Goal: Register for event/course

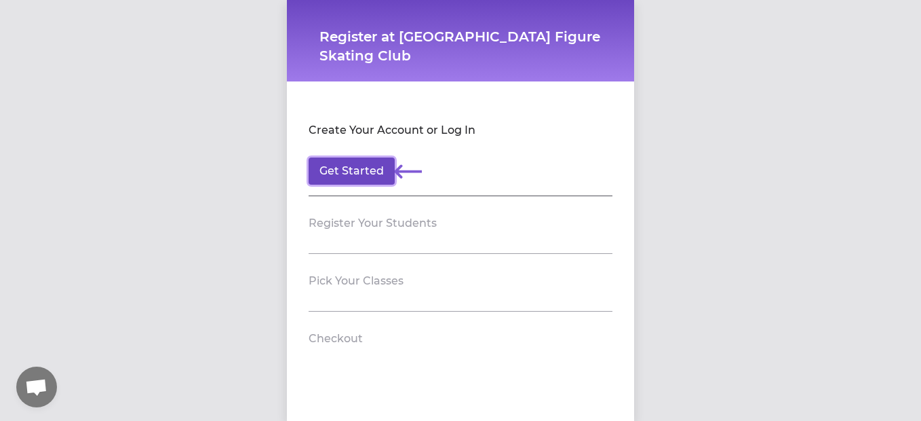
click at [353, 170] on button "Get Started" at bounding box center [352, 170] width 86 height 27
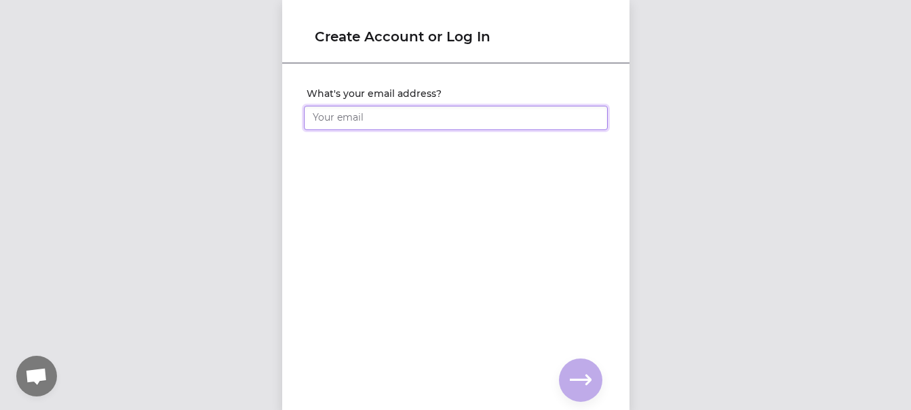
click at [347, 121] on input "What's your email address?" at bounding box center [456, 118] width 304 height 24
type input "[EMAIL_ADDRESS][DOMAIN_NAME]"
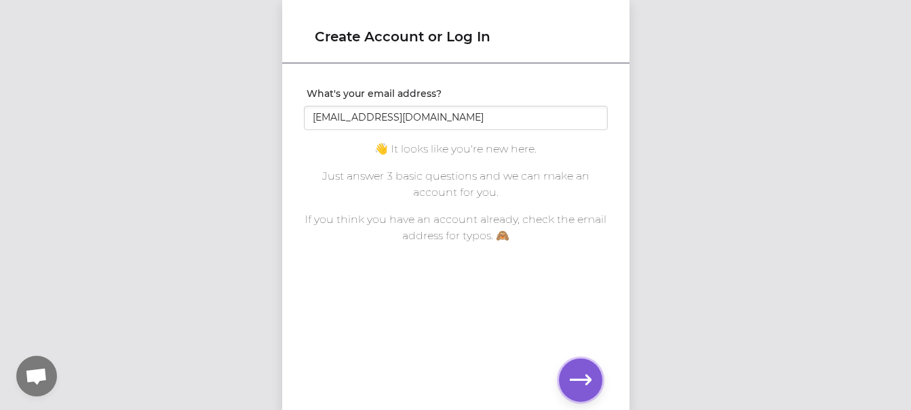
click at [588, 384] on icon "button" at bounding box center [581, 381] width 22 height 22
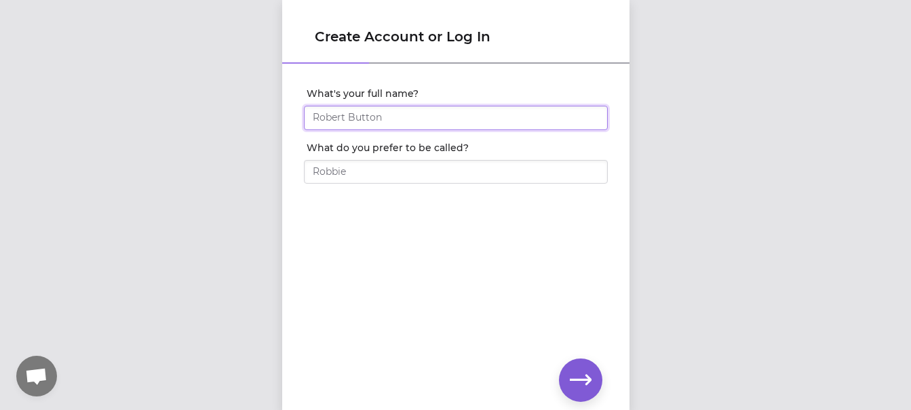
click at [321, 126] on input "What's your full name?" at bounding box center [456, 118] width 304 height 24
type input "[PERSON_NAME]"
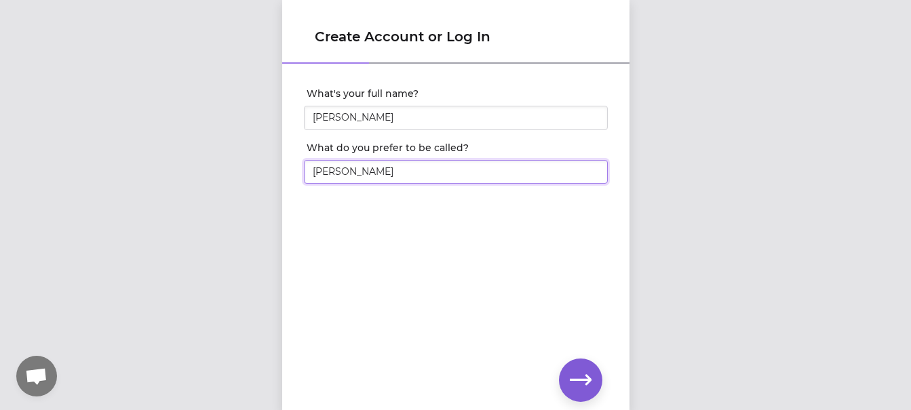
type input "[PERSON_NAME]"
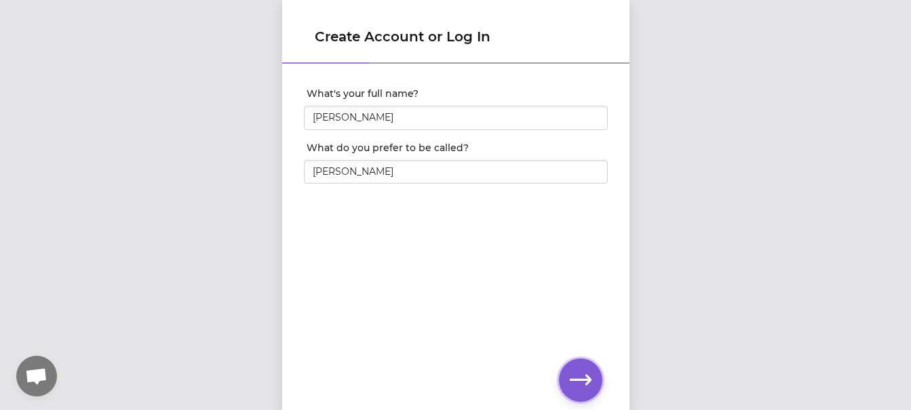
click at [581, 378] on icon "button" at bounding box center [581, 381] width 22 height 22
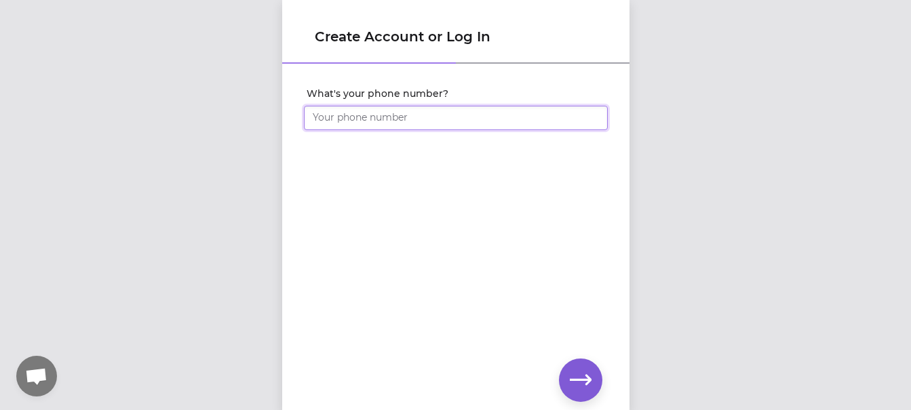
click at [336, 122] on input "What's your phone number?" at bounding box center [456, 118] width 304 height 24
type input "[PHONE_NUMBER]"
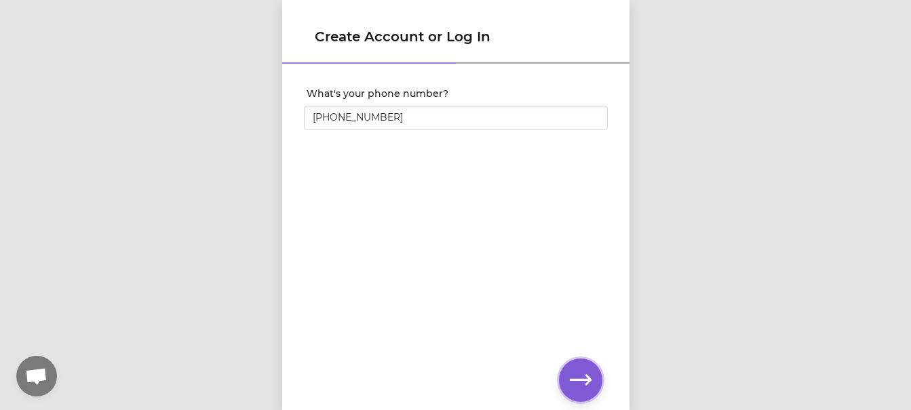
click at [585, 377] on icon "button" at bounding box center [581, 381] width 22 height 22
click at [459, 326] on div "Set your account password" at bounding box center [455, 215] width 347 height 300
click at [587, 389] on icon "button" at bounding box center [581, 381] width 22 height 22
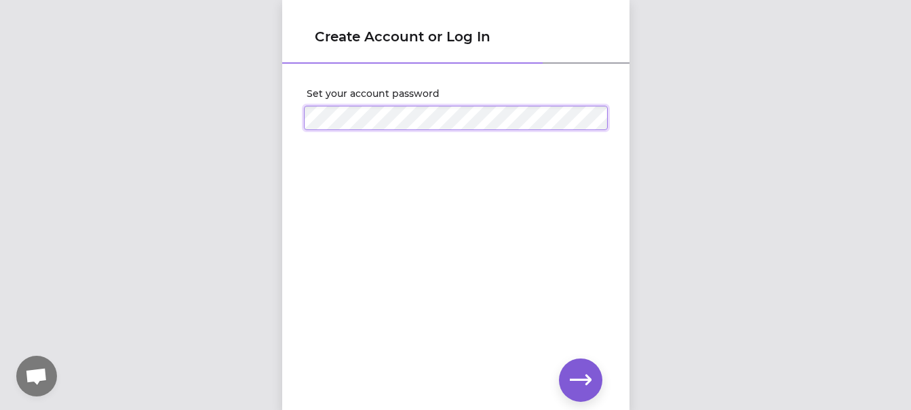
click at [207, 104] on div "Create Account or Log In Set your account password" at bounding box center [455, 205] width 911 height 410
click at [577, 399] on button "button" at bounding box center [580, 380] width 43 height 43
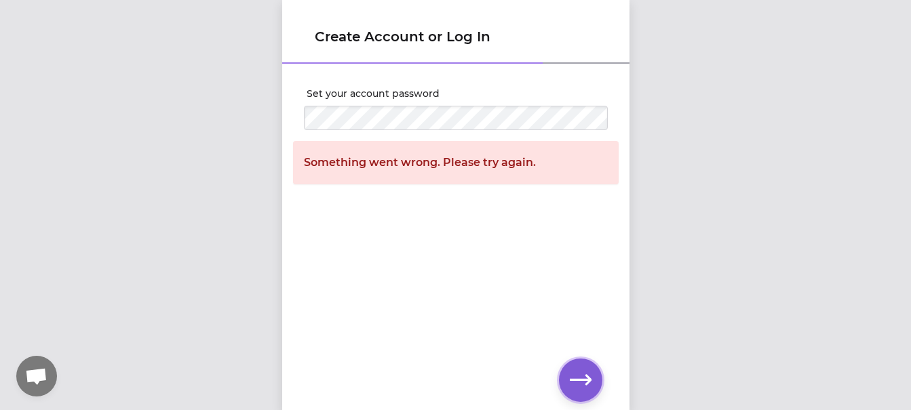
scroll to position [10, 0]
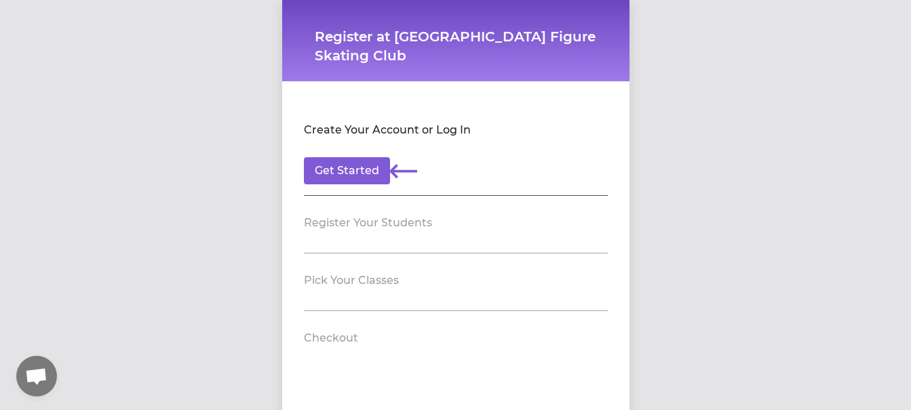
scroll to position [10, 0]
click at [372, 215] on h2 "Register Your Students" at bounding box center [368, 223] width 128 height 16
click at [345, 296] on section "Pick Your Classes" at bounding box center [456, 283] width 304 height 58
click at [359, 196] on section "Register Your Students" at bounding box center [456, 225] width 304 height 58
click at [341, 162] on button "Get Started" at bounding box center [347, 170] width 86 height 27
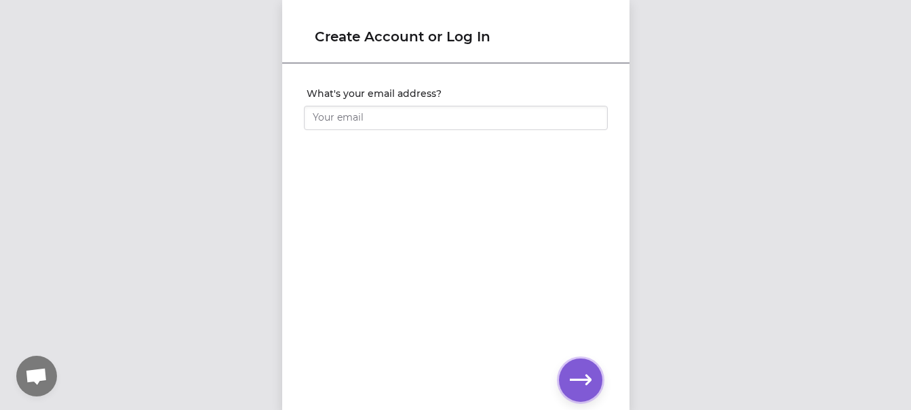
click at [585, 376] on icon "button" at bounding box center [581, 381] width 22 height 22
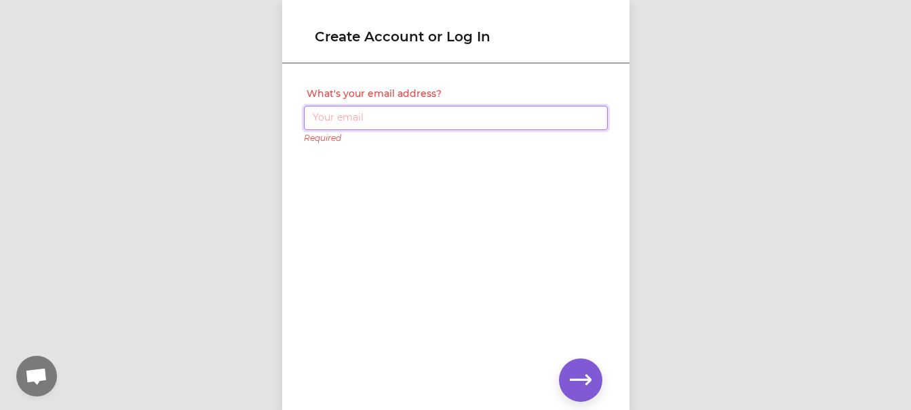
click at [410, 119] on input "What's your email address?" at bounding box center [456, 118] width 304 height 24
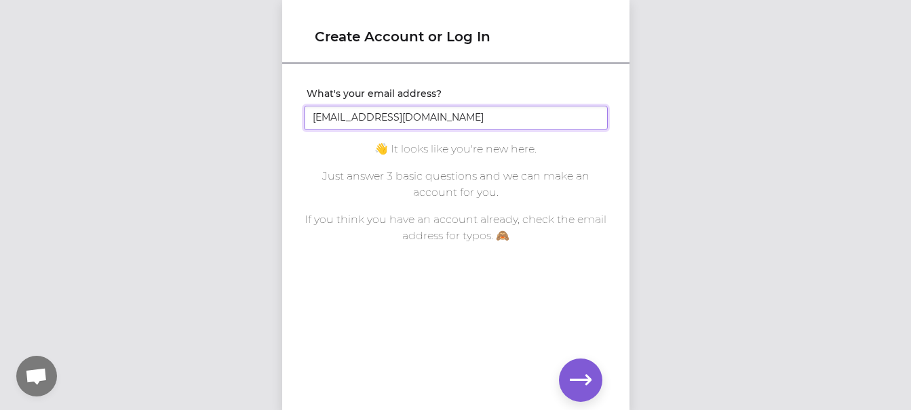
click input "submit" at bounding box center [0, 0] width 0 height 0
click at [591, 373] on icon "button" at bounding box center [581, 381] width 22 height 22
click at [446, 112] on input "[EMAIL_ADDRESS][DOMAIN_NAME]" at bounding box center [456, 118] width 304 height 24
click at [351, 114] on input "[EMAIL_ADDRESS][DOMAIN_NAME]" at bounding box center [456, 118] width 304 height 24
type input "[EMAIL_ADDRESS][DOMAIN_NAME]"
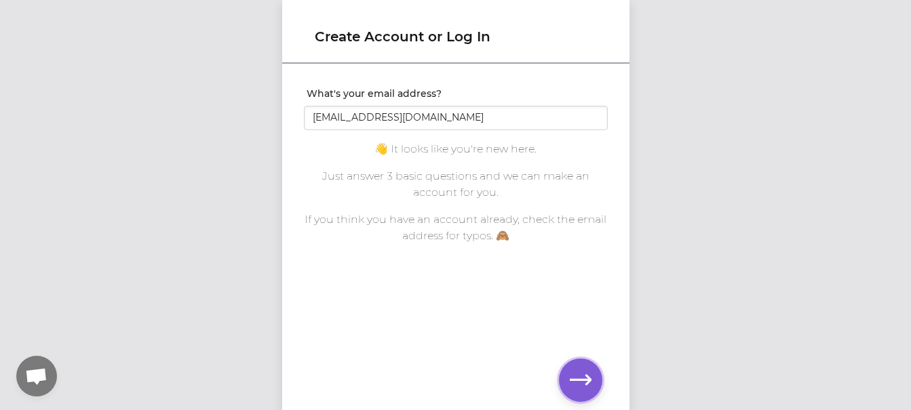
click at [572, 381] on icon "button" at bounding box center [581, 380] width 22 height 10
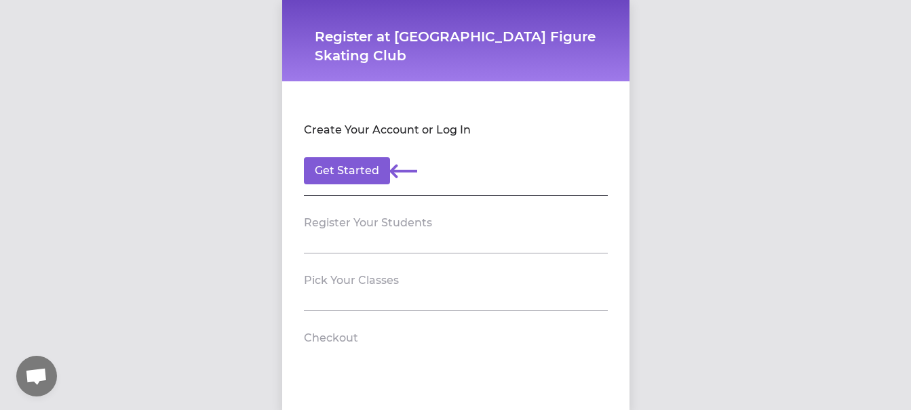
click at [334, 230] on h2 "Register Your Students" at bounding box center [368, 223] width 128 height 16
click at [348, 178] on button "Get Started" at bounding box center [347, 170] width 86 height 27
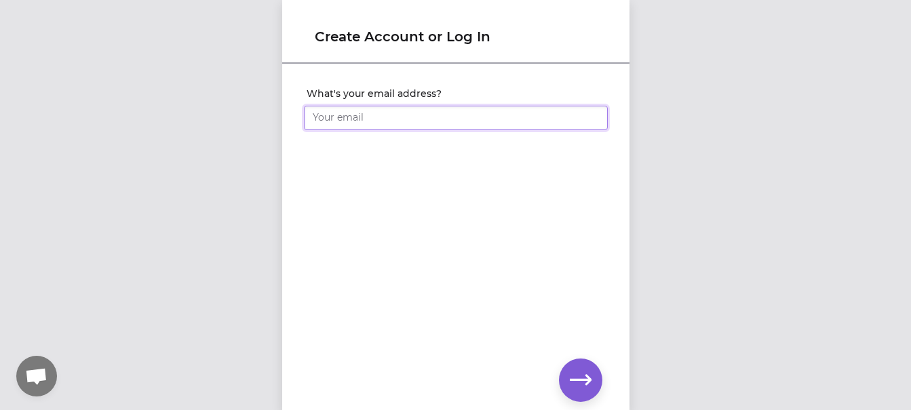
click at [341, 126] on input "What's your email address?" at bounding box center [456, 118] width 304 height 24
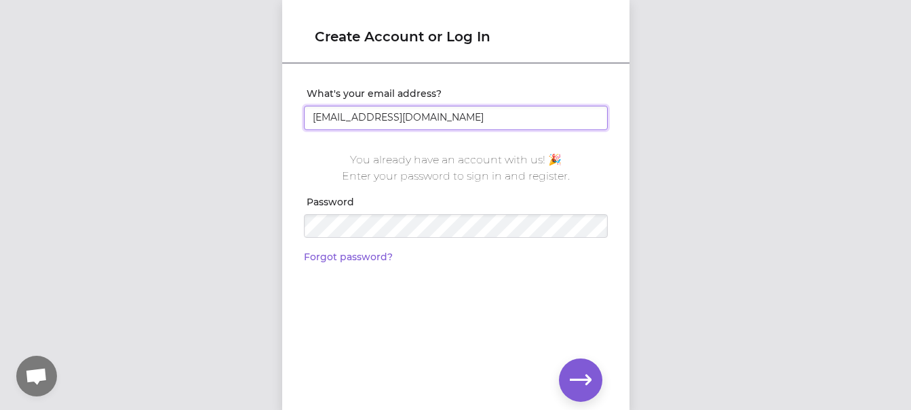
type input "brittanyf1121@gmail.com"
click at [572, 378] on icon "button" at bounding box center [581, 381] width 22 height 22
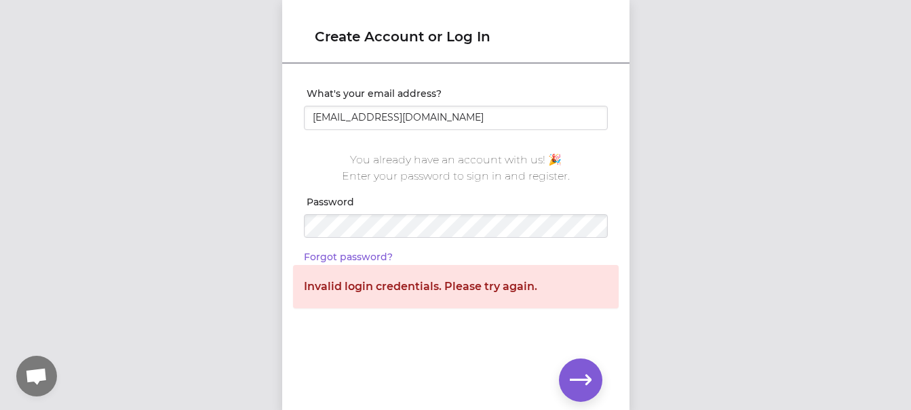
click at [304, 201] on div "Password" at bounding box center [456, 222] width 304 height 54
click at [566, 374] on button "button" at bounding box center [580, 380] width 43 height 43
click input "submit" at bounding box center [0, 0] width 0 height 0
click at [354, 259] on link "Forgot password?" at bounding box center [348, 257] width 89 height 12
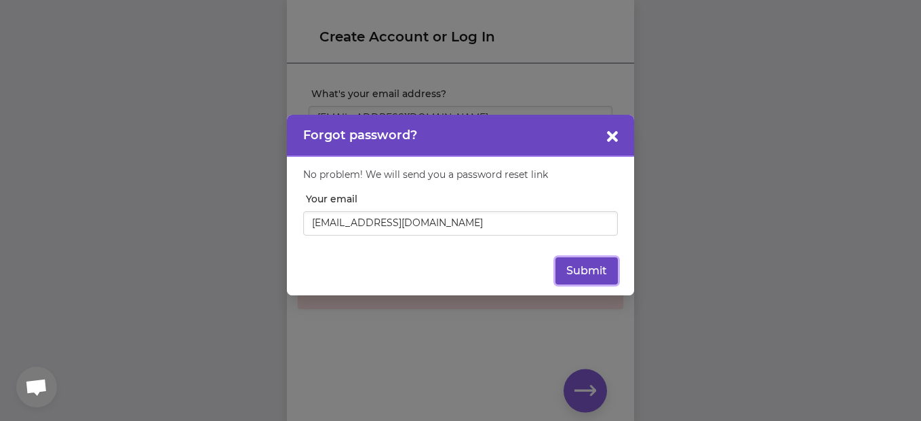
click at [610, 273] on button "Submit" at bounding box center [587, 270] width 62 height 27
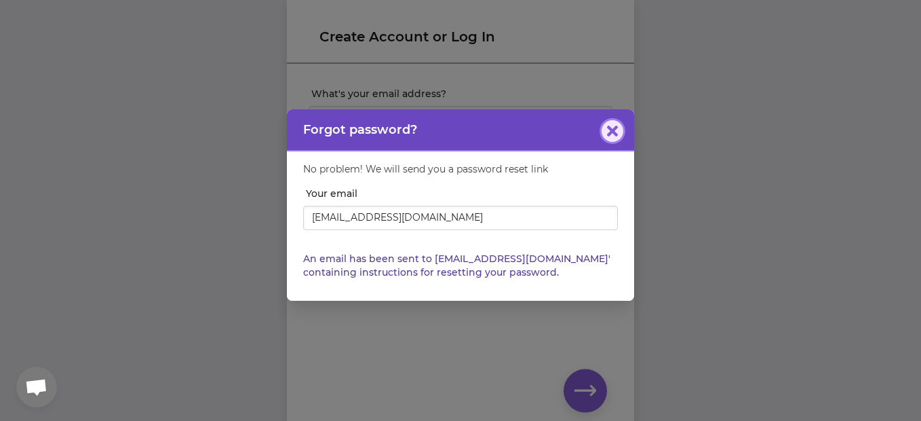
click at [612, 129] on icon "button" at bounding box center [612, 130] width 11 height 11
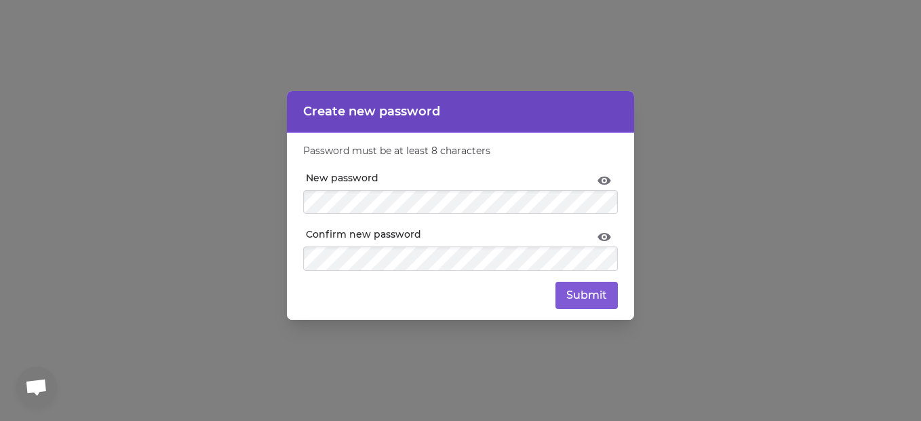
click at [737, 252] on div at bounding box center [460, 210] width 921 height 421
click at [591, 299] on button "Submit" at bounding box center [587, 294] width 62 height 27
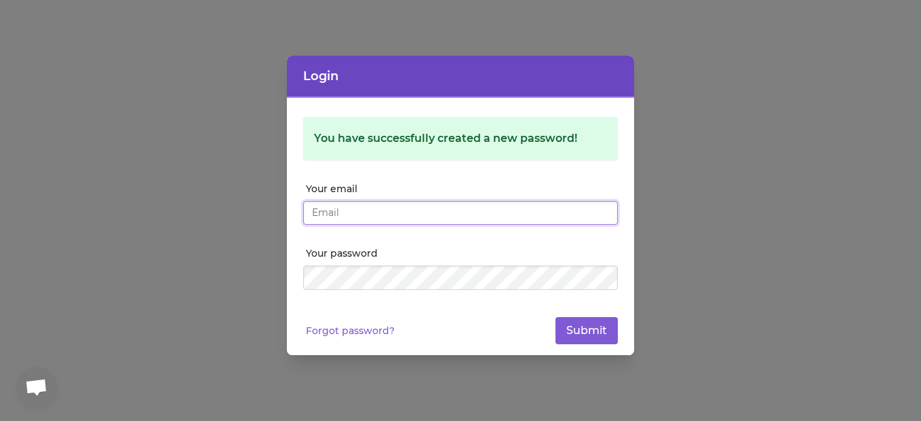
type input "brittanyf1121@gmail.com"
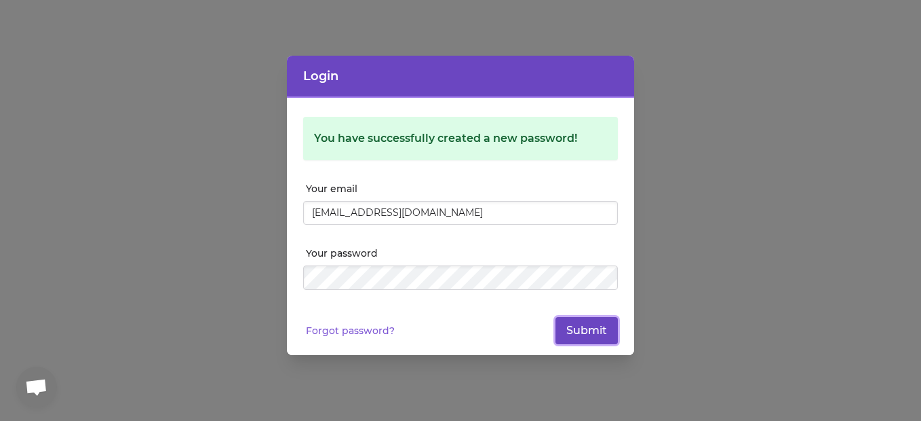
click at [576, 317] on button "Submit" at bounding box center [587, 330] width 62 height 27
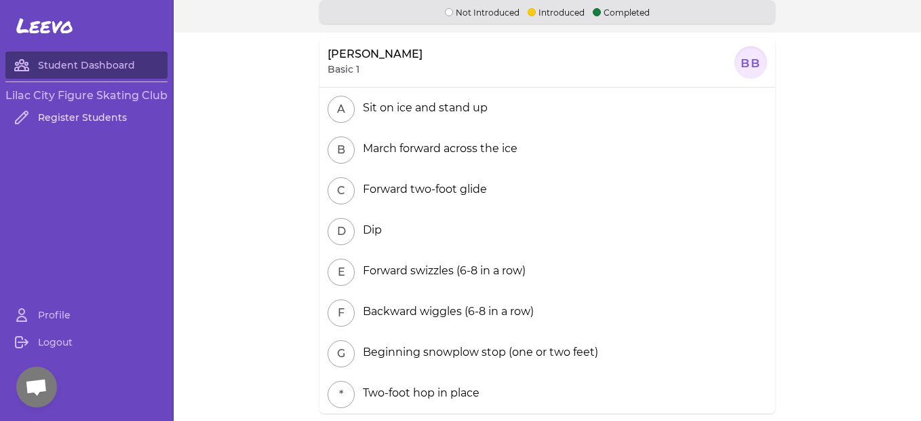
click at [111, 109] on link "Register Students" at bounding box center [86, 117] width 162 height 27
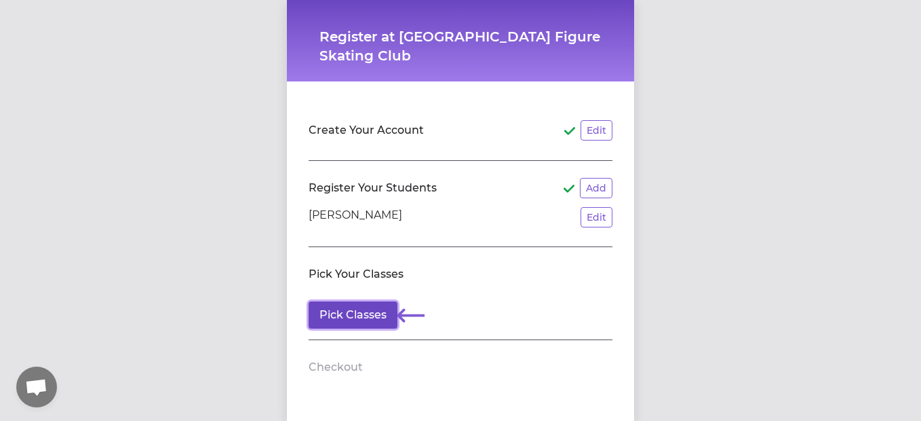
click at [357, 313] on button "Pick Classes" at bounding box center [353, 314] width 89 height 27
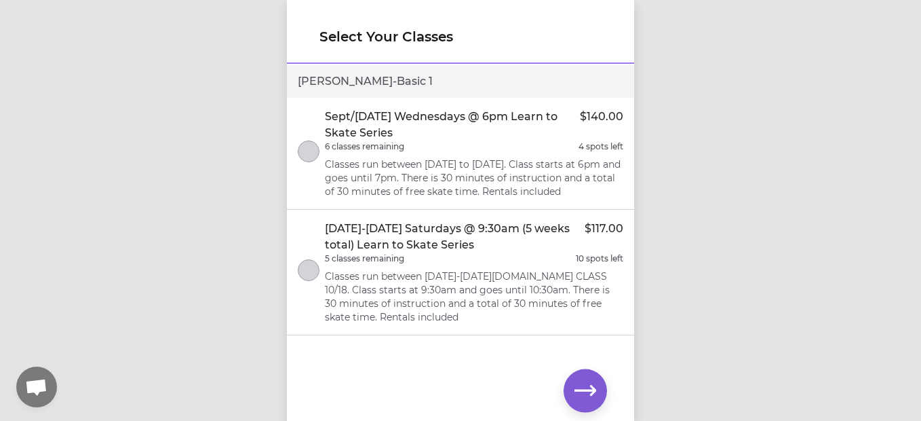
click at [305, 71] on div "Blaine - Basic 1" at bounding box center [460, 81] width 347 height 33
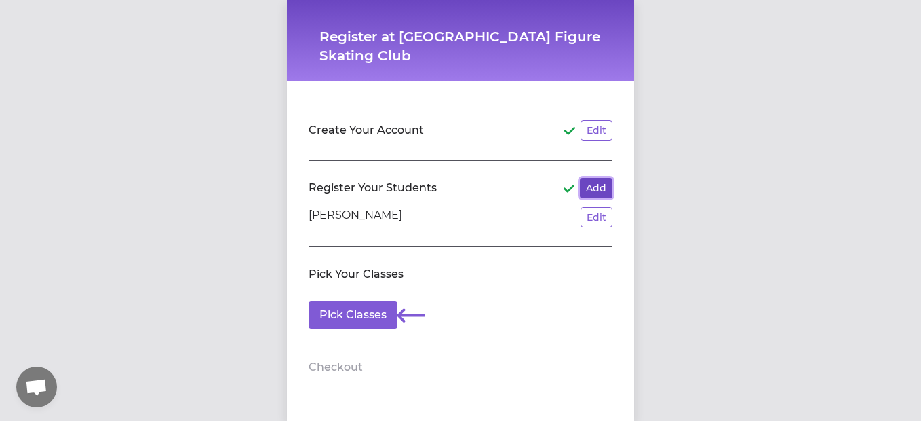
click at [587, 187] on button "Add" at bounding box center [596, 188] width 33 height 20
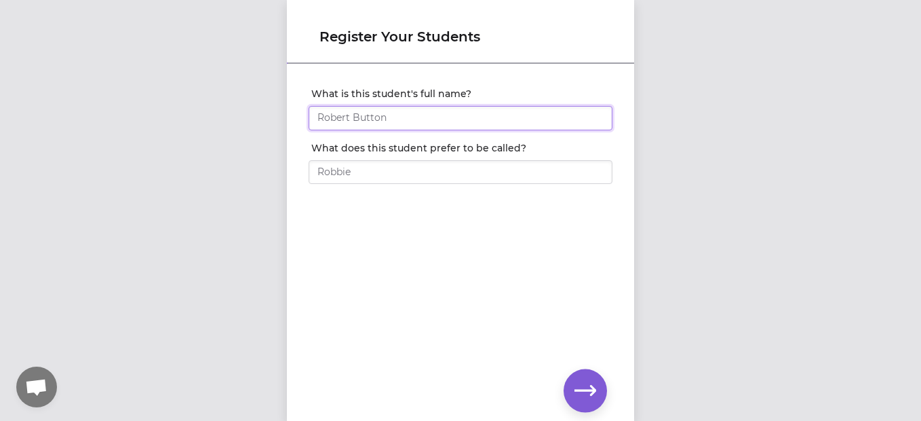
click at [403, 117] on input "What is this student's full name?" at bounding box center [461, 118] width 304 height 24
type input "Brooklyn"
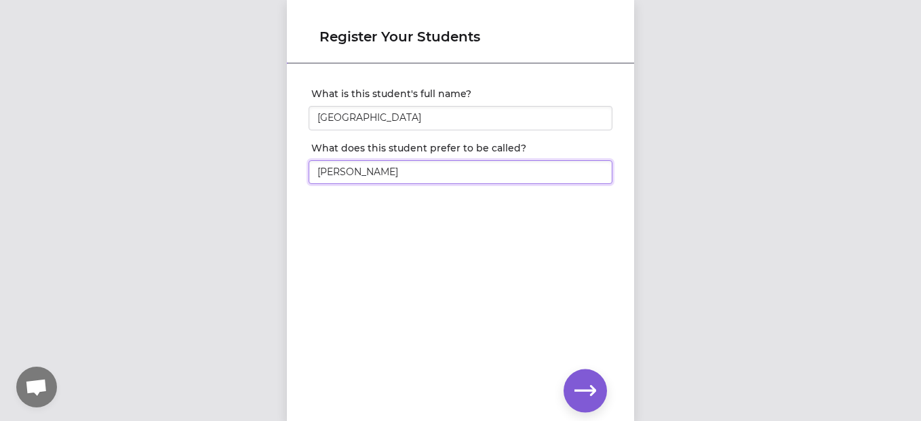
type input "[PERSON_NAME]"
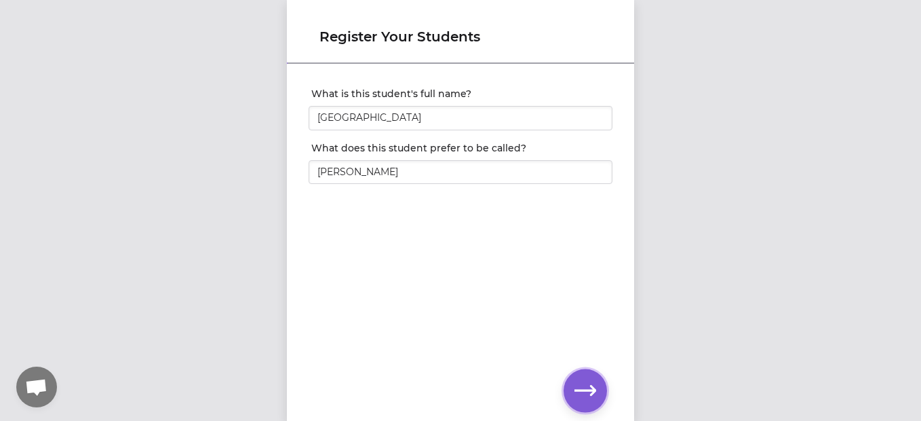
click at [581, 393] on icon "button" at bounding box center [586, 391] width 22 height 22
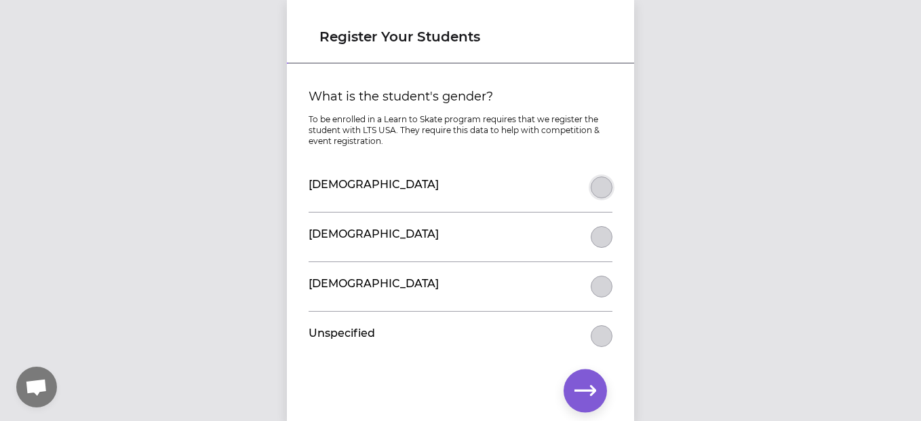
click at [598, 179] on button "What is the student's gender?" at bounding box center [602, 187] width 22 height 22
click at [582, 373] on button "button" at bounding box center [585, 390] width 43 height 43
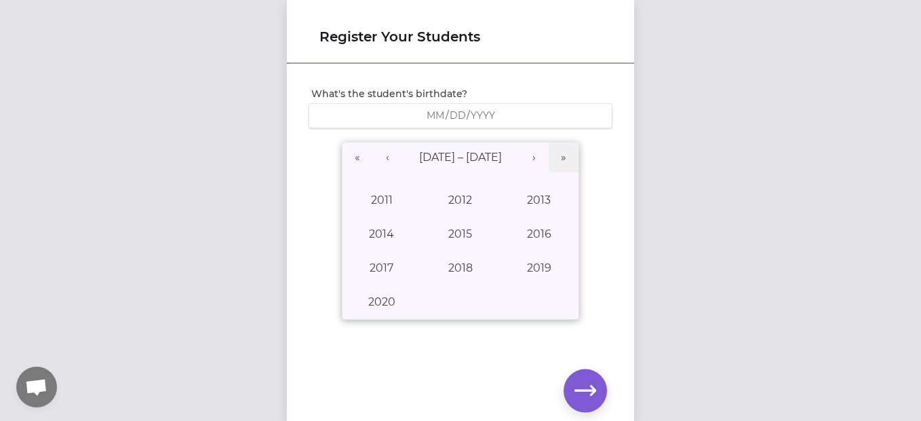
click at [433, 102] on div "What's the student's birthdate? / / « ‹ 2011 – 2020 › » 2011 2012 2013 2014 201…" at bounding box center [461, 204] width 304 height 235
click at [537, 156] on button "›" at bounding box center [534, 157] width 30 height 30
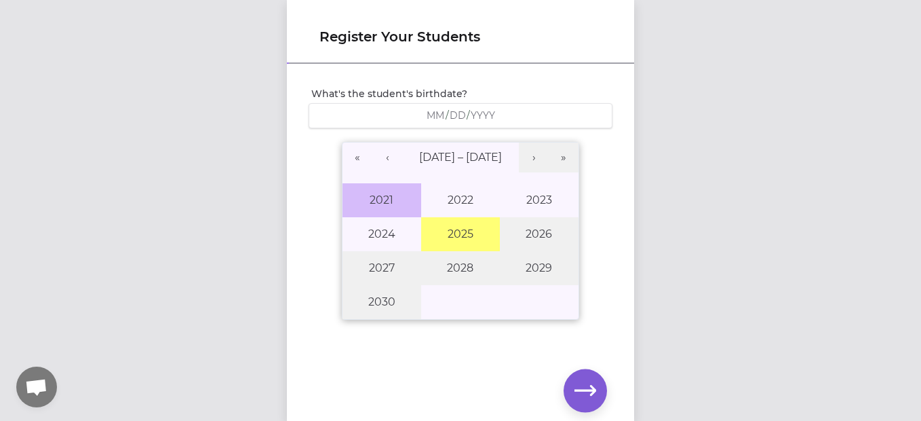
click at [387, 205] on button "2021" at bounding box center [382, 200] width 79 height 34
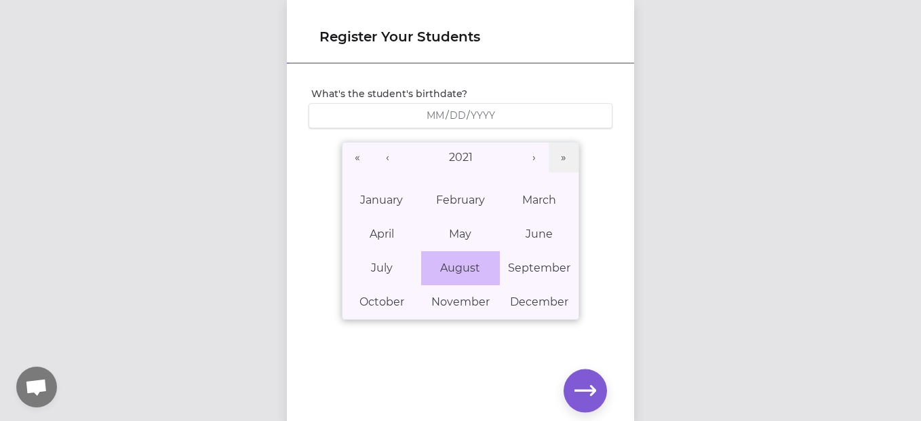
click at [474, 265] on abbr "August" at bounding box center [460, 267] width 40 height 13
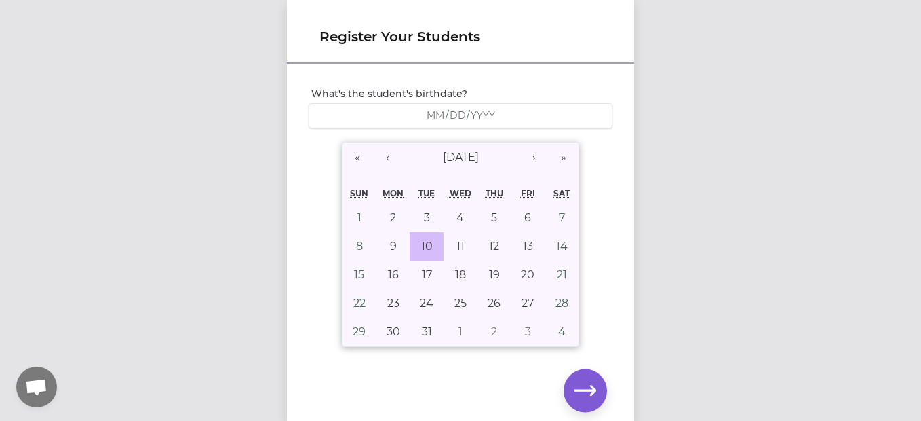
click at [417, 252] on button "10" at bounding box center [427, 246] width 34 height 28
type input "2021-08-10"
type input "8"
type input "10"
type input "2021"
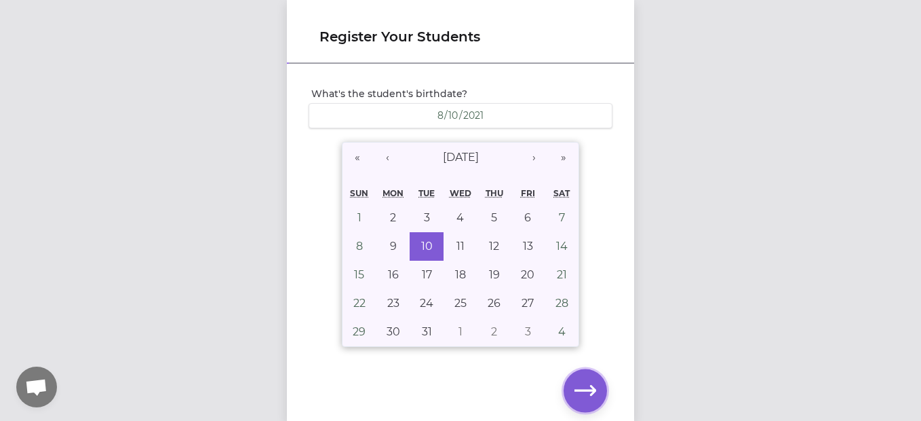
click at [583, 383] on icon "button" at bounding box center [586, 391] width 22 height 22
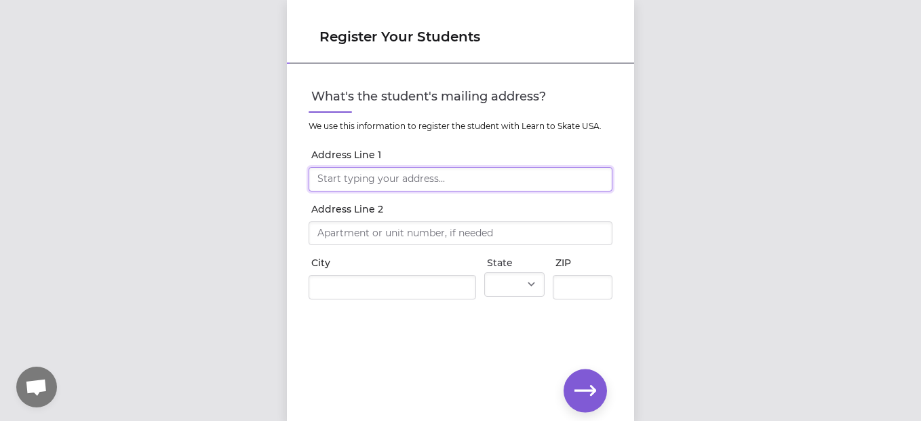
click at [376, 174] on input "Address Line 1" at bounding box center [461, 179] width 304 height 24
type input "3403 East Denison-Chattaroy Road"
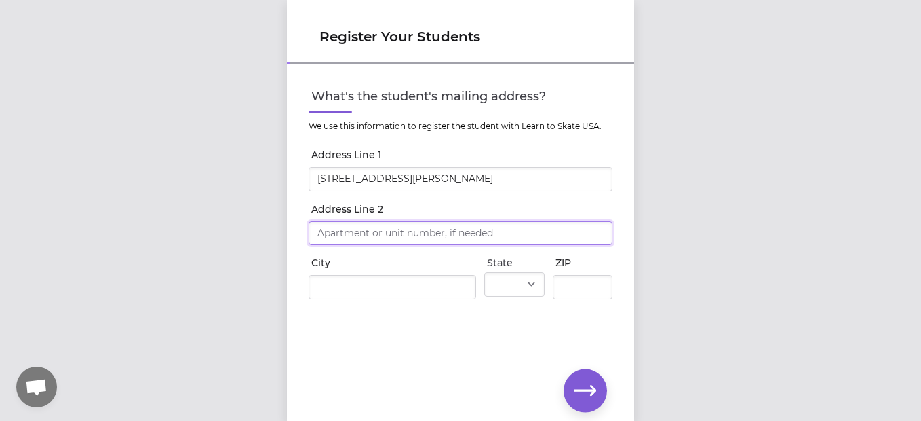
type input "3403 East Denison-Chattaroy Road"
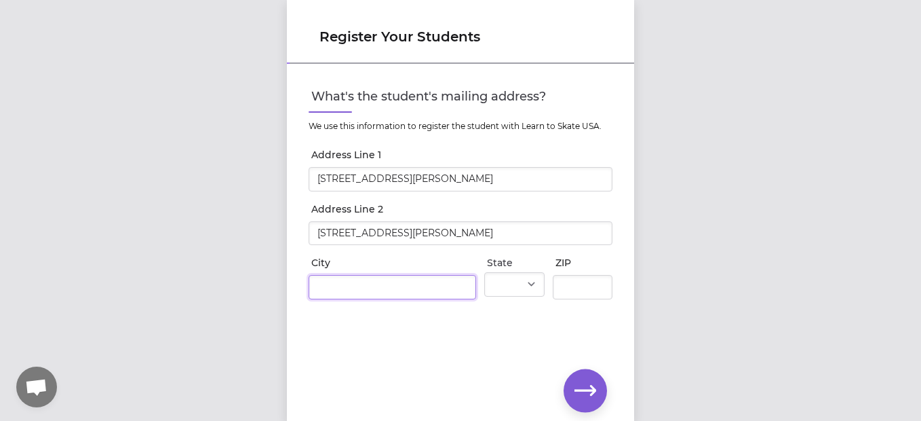
type input "Chattaroy"
select select "WA"
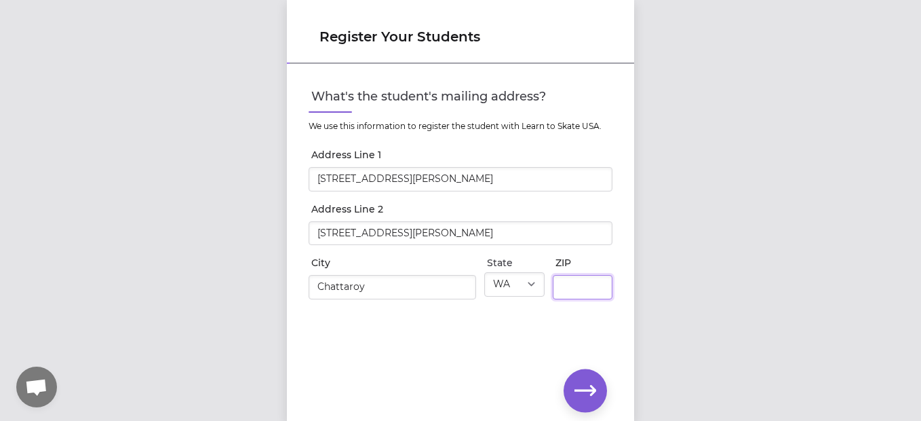
type input "99003"
click at [587, 376] on button "button" at bounding box center [585, 390] width 43 height 43
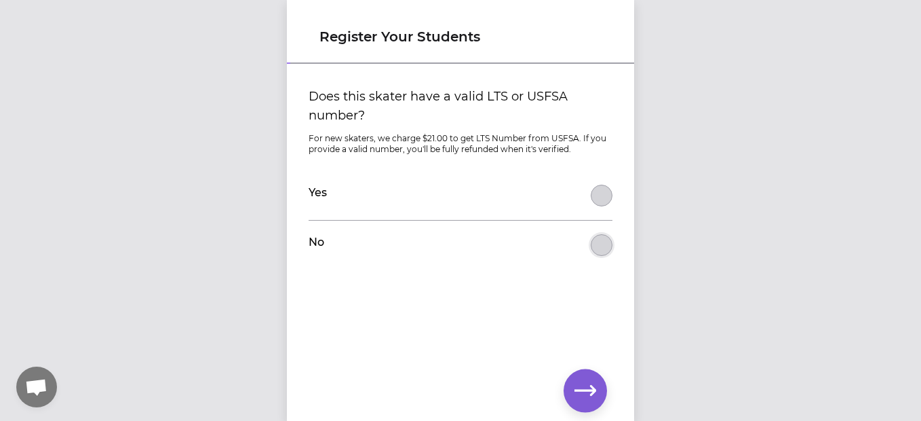
click at [603, 244] on button "Does this skater have a valid LTS or USFSA number?" at bounding box center [602, 245] width 22 height 22
click at [579, 392] on icon "button" at bounding box center [586, 391] width 22 height 22
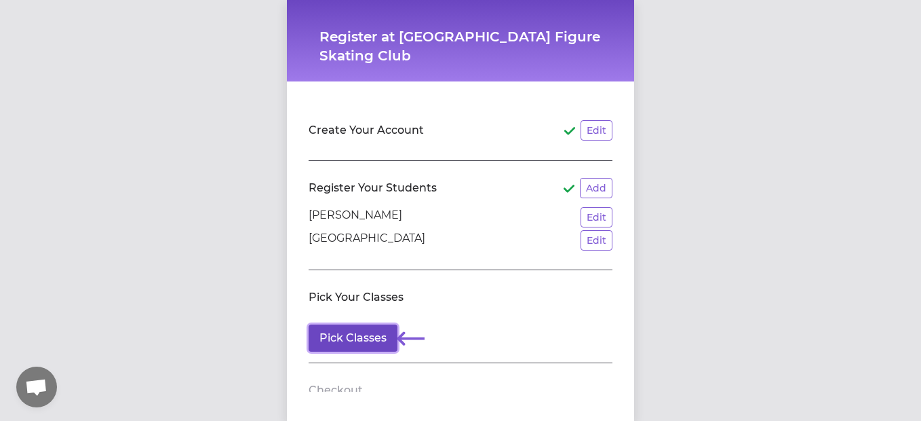
click at [362, 345] on button "Pick Classes" at bounding box center [353, 337] width 89 height 27
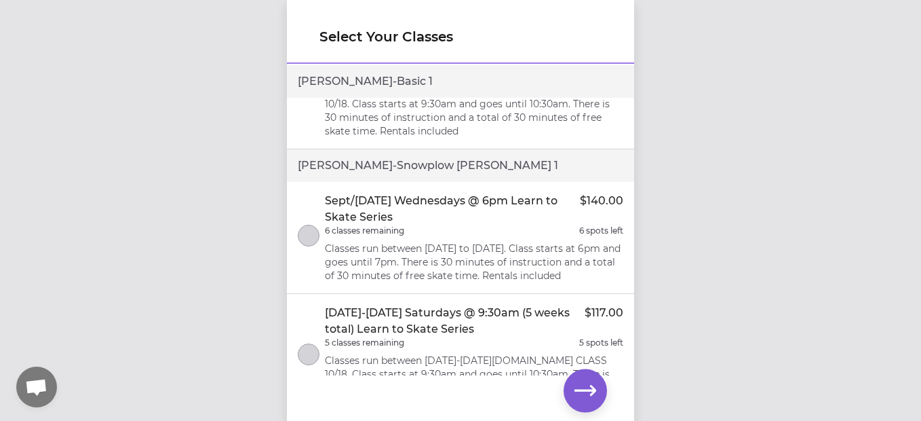
scroll to position [267, 0]
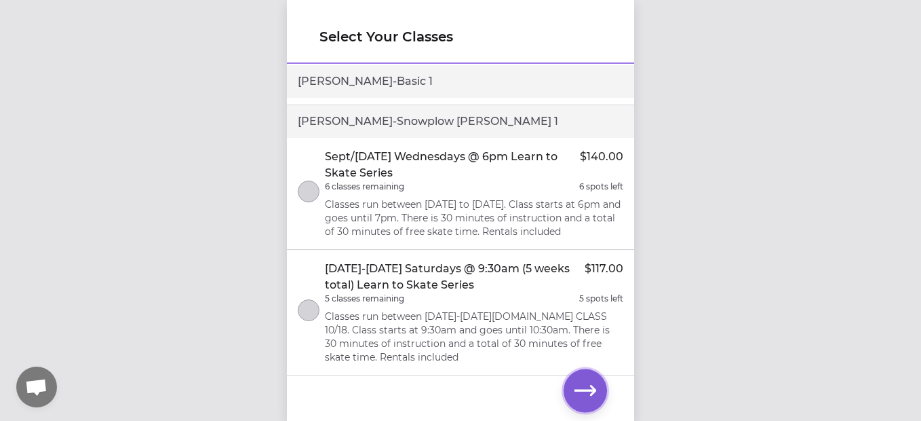
click at [579, 387] on icon "button" at bounding box center [586, 391] width 22 height 22
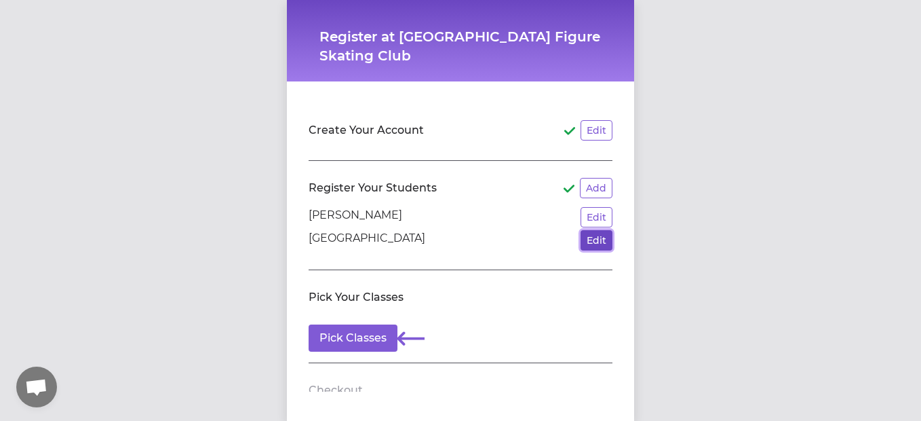
click at [586, 240] on button "Edit" at bounding box center [597, 240] width 32 height 20
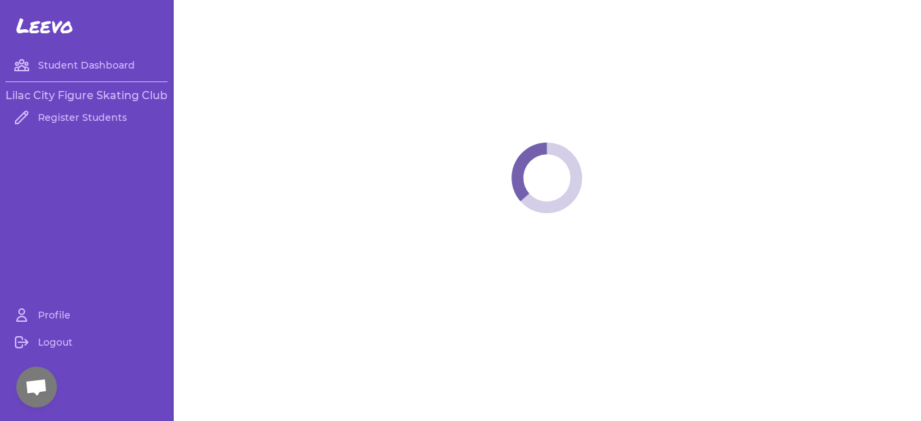
select select "WA"
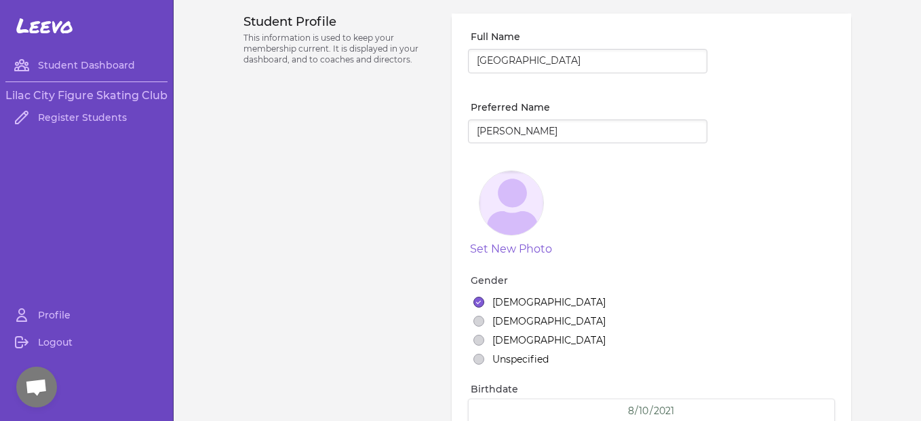
scroll to position [244, 0]
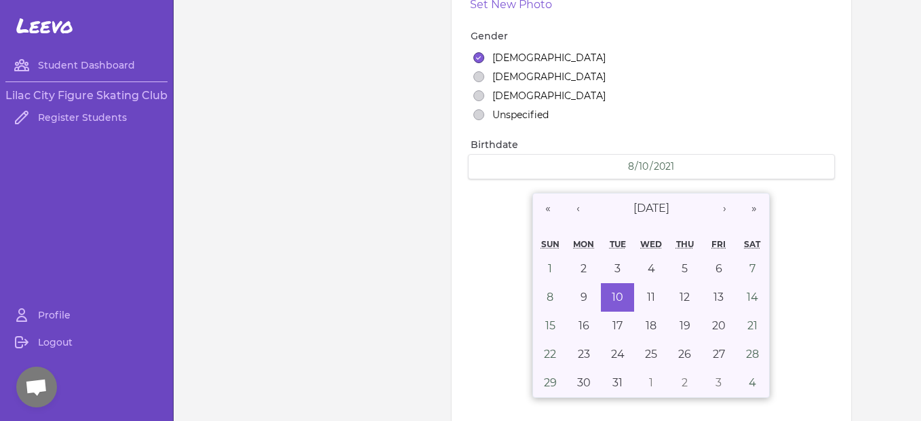
click at [169, 106] on div "Student Dashboard Lilac City Figure Skating Club Register Students" at bounding box center [86, 177] width 173 height 250
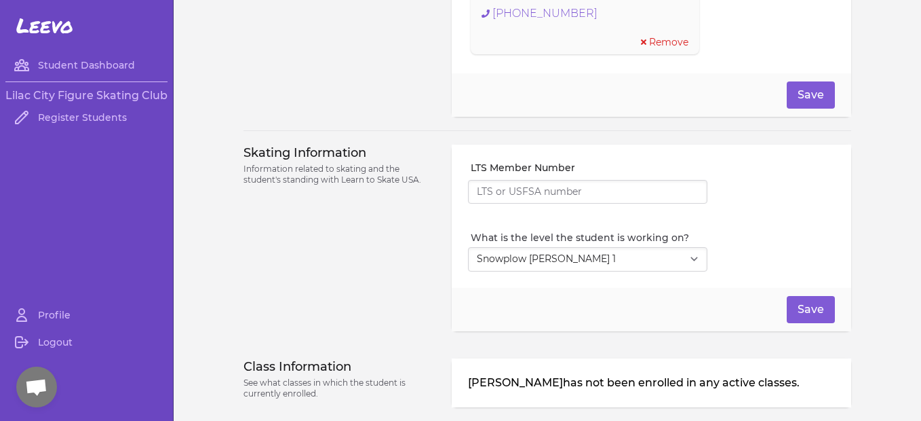
scroll to position [1087, 0]
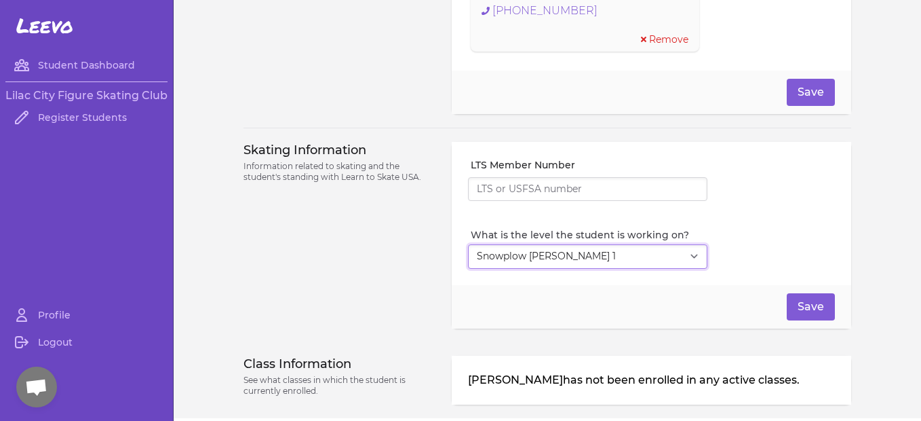
click at [669, 264] on select "Select Level I don't know Basic 1 Basic 2 Basic 3 Basic 4 Basic 5 Basic 6 Snowp…" at bounding box center [587, 256] width 239 height 24
click at [468, 244] on select "Select Level I don't know Basic 1 Basic 2 Basic 3 Basic 4 Basic 5 Basic 6 Snowp…" at bounding box center [587, 256] width 239 height 24
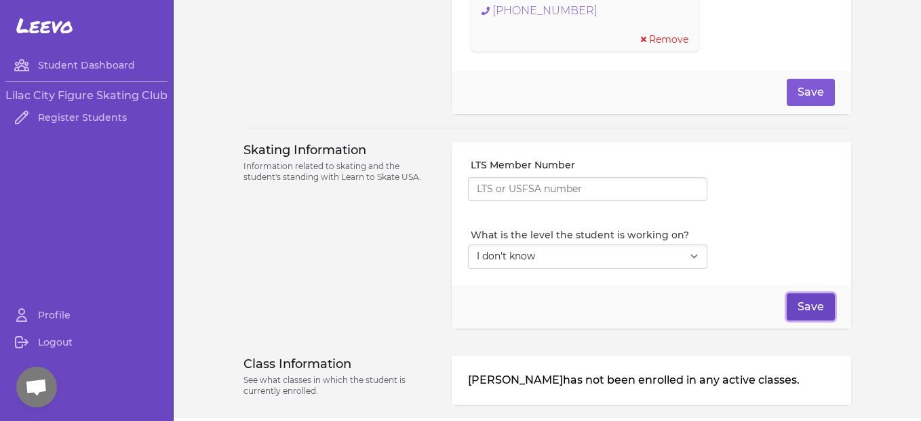
click at [800, 311] on button "Save" at bounding box center [811, 306] width 48 height 27
select select "7"
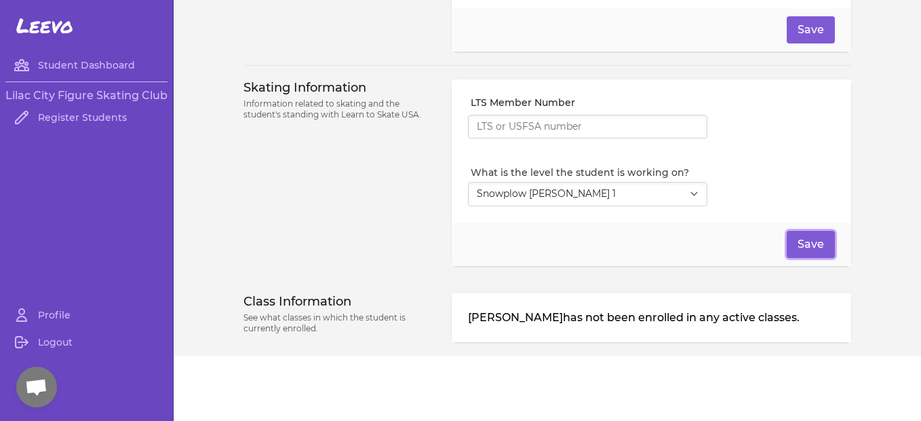
scroll to position [1150, 0]
click at [807, 250] on button "Save" at bounding box center [811, 244] width 48 height 27
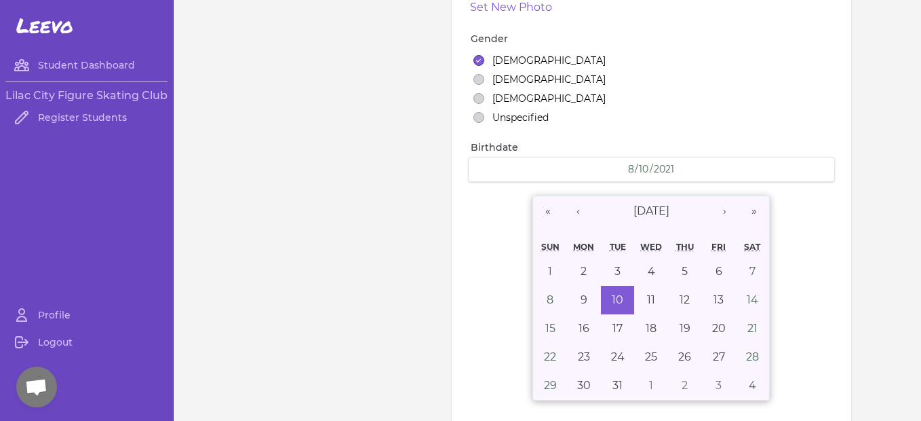
scroll to position [0, 0]
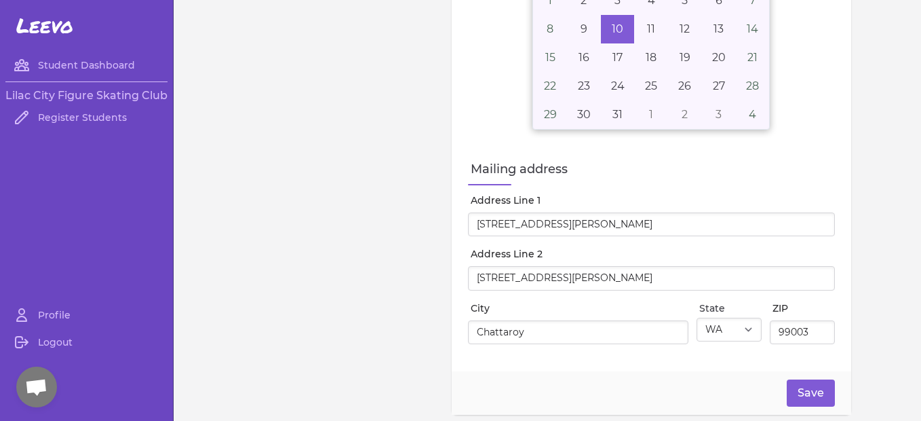
scroll to position [553, 0]
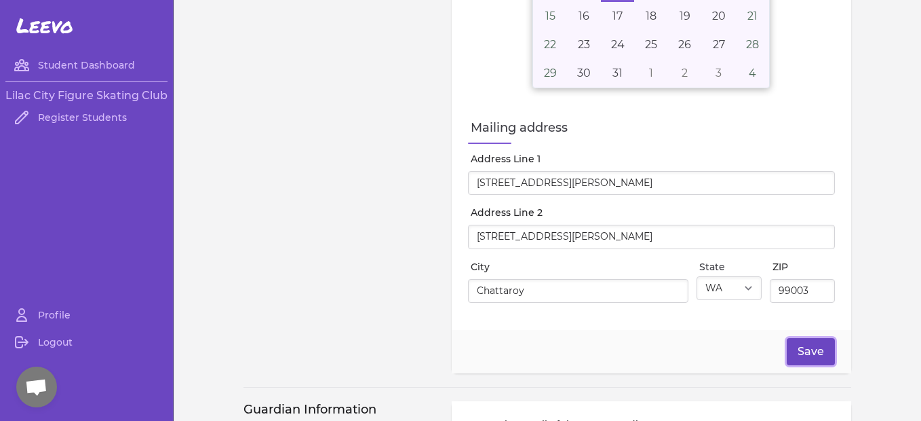
click at [815, 353] on button "Save" at bounding box center [811, 351] width 48 height 27
click at [85, 90] on h3 "Lilac City Figure Skating Club" at bounding box center [86, 96] width 162 height 16
click at [85, 66] on link "Student Dashboard" at bounding box center [86, 65] width 162 height 27
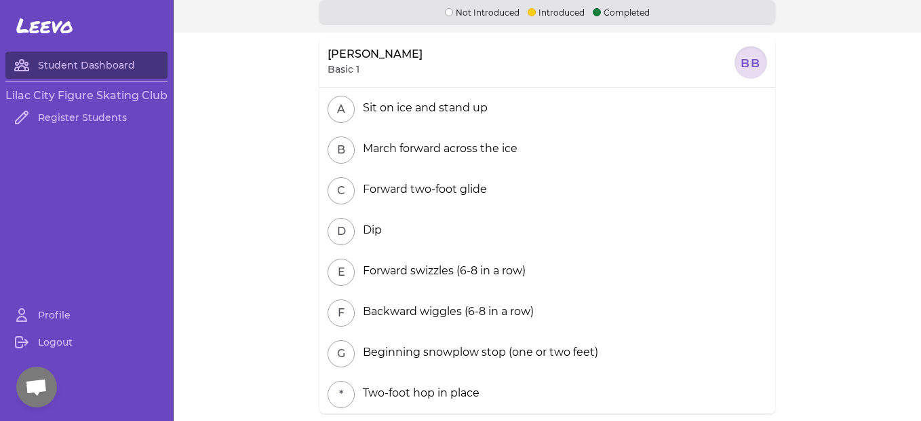
click at [745, 62] on div at bounding box center [751, 62] width 33 height 33
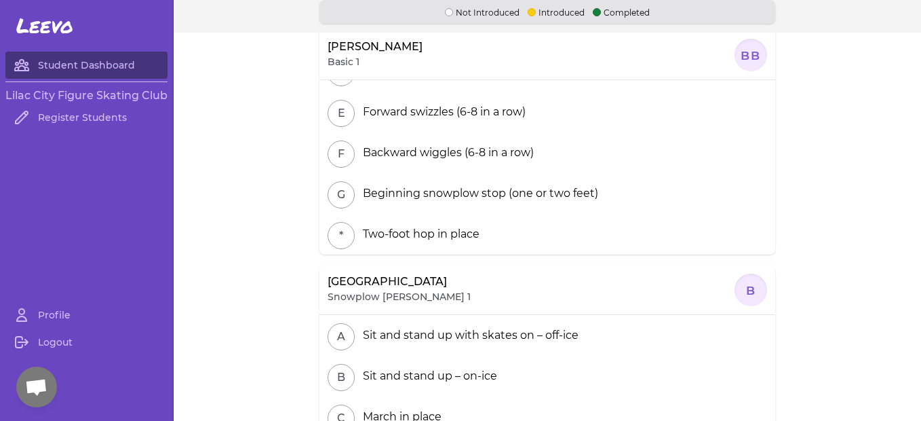
scroll to position [297, 0]
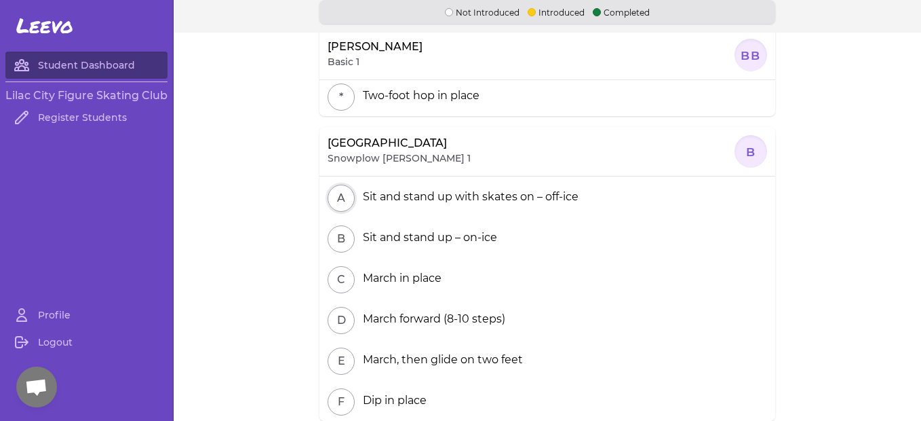
click at [336, 197] on button "A" at bounding box center [341, 197] width 27 height 27
click at [341, 193] on button "A" at bounding box center [341, 197] width 27 height 27
click at [342, 243] on button "B" at bounding box center [341, 238] width 27 height 27
click at [345, 195] on button "A" at bounding box center [341, 197] width 27 height 27
click at [350, 279] on div "C March in place" at bounding box center [547, 278] width 456 height 41
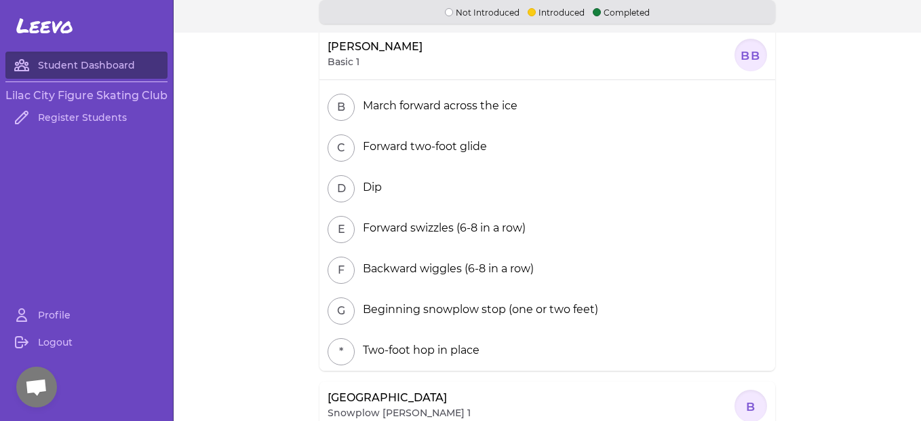
scroll to position [0, 0]
